Goal: Information Seeking & Learning: Learn about a topic

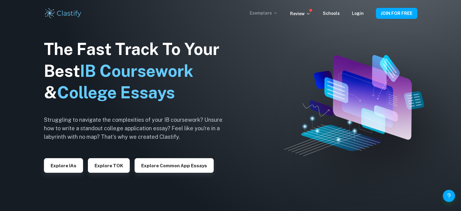
click at [275, 13] on p "Exemplars" at bounding box center [264, 13] width 28 height 7
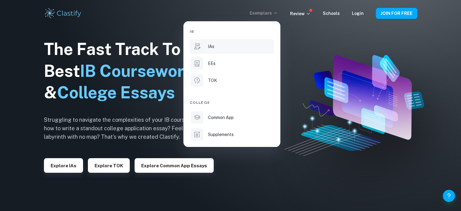
click at [241, 40] on li "IAs" at bounding box center [232, 46] width 84 height 15
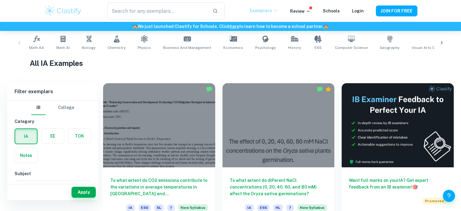
scroll to position [91, 0]
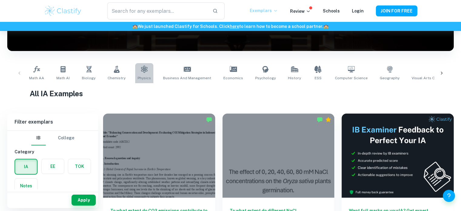
click at [147, 73] on link "Physics" at bounding box center [144, 73] width 18 height 20
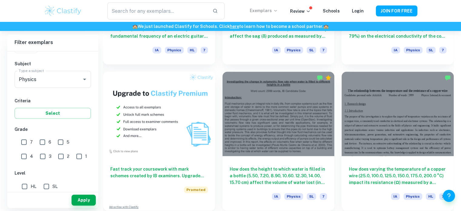
scroll to position [455, 0]
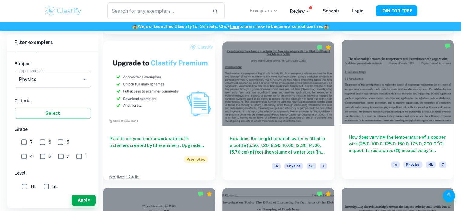
click at [426, 140] on h6 "How does varying the temperature of a copper wire (25.0, 100.0, 125.0, 150.0, 1…" at bounding box center [398, 144] width 98 height 20
